Goal: Task Accomplishment & Management: Complete application form

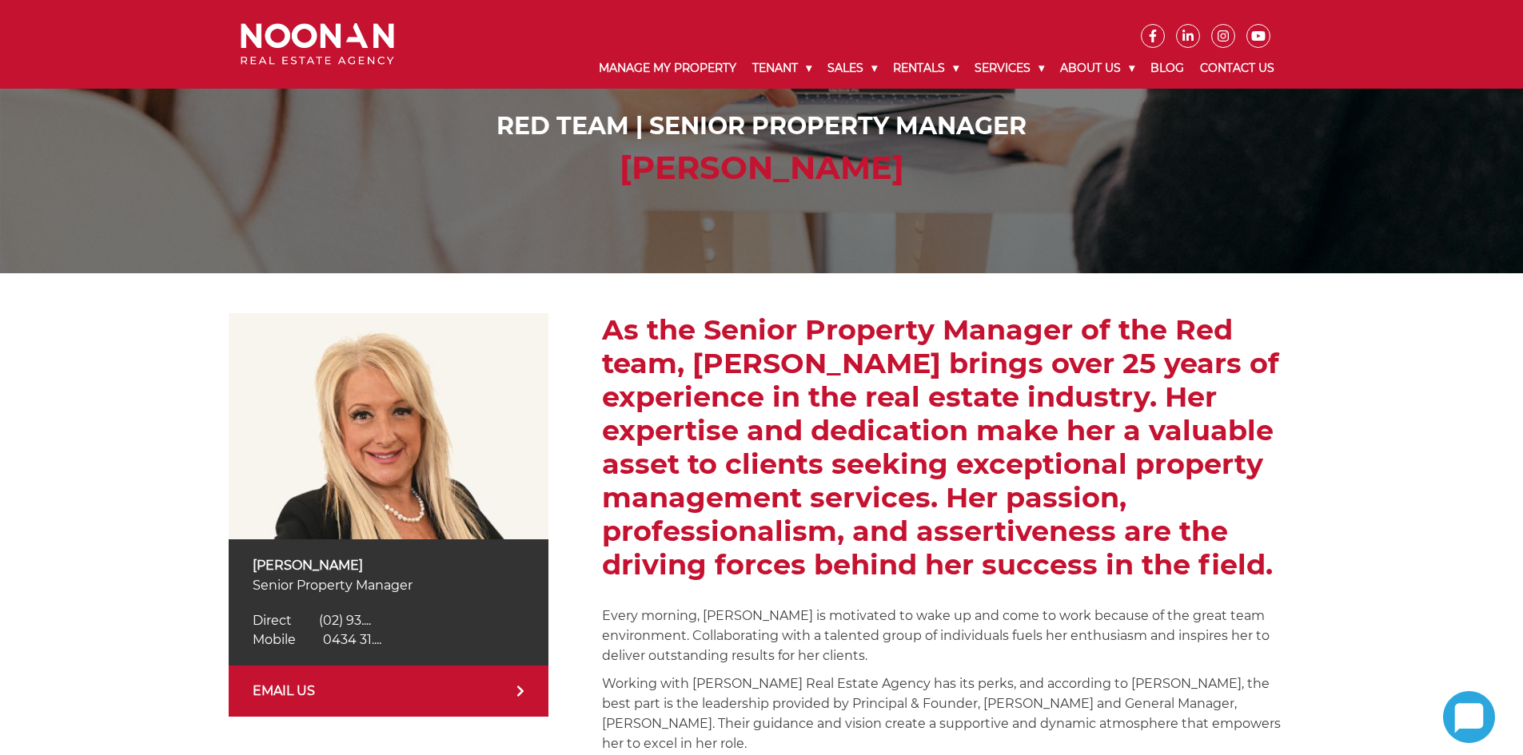
scroll to position [80, 0]
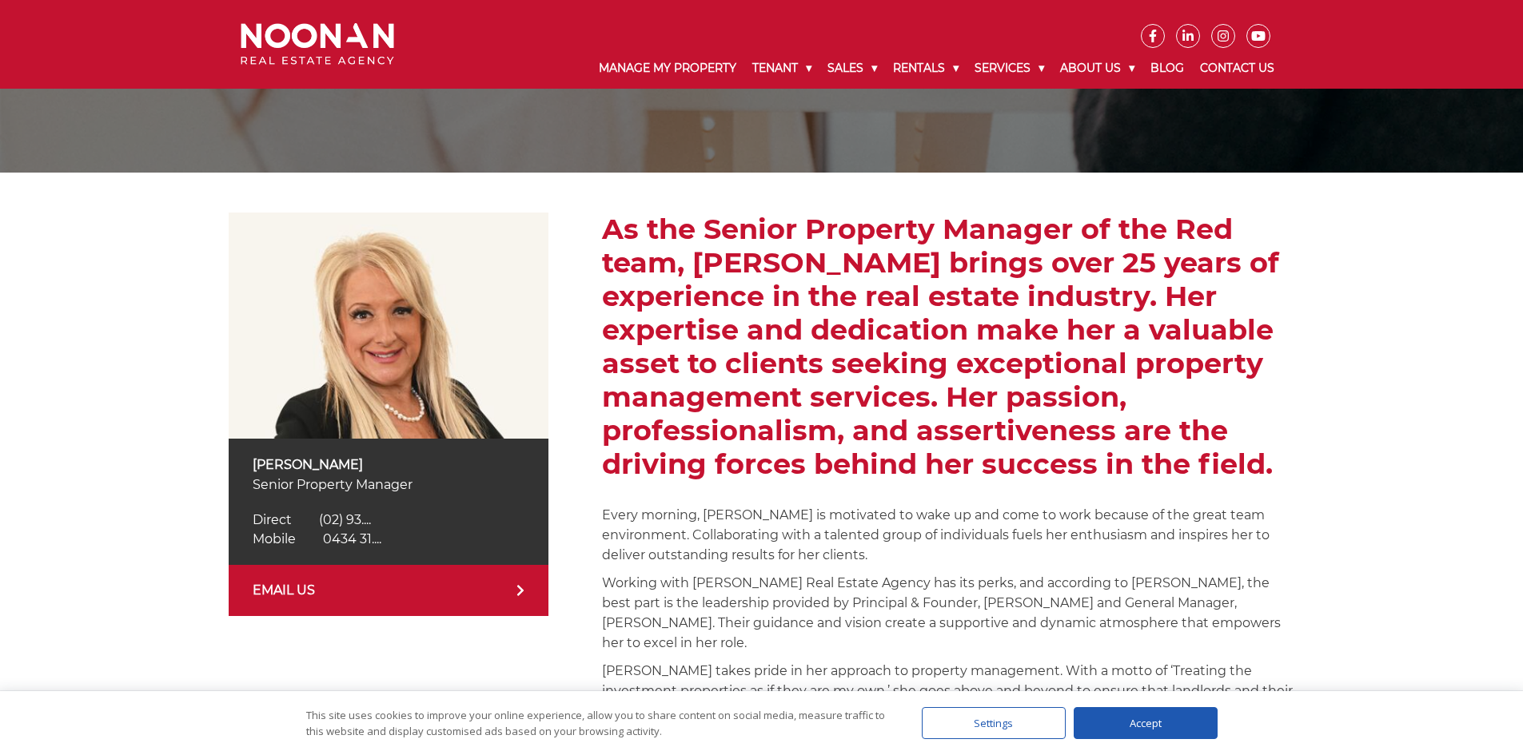
scroll to position [63, 0]
